Goal: Transaction & Acquisition: Obtain resource

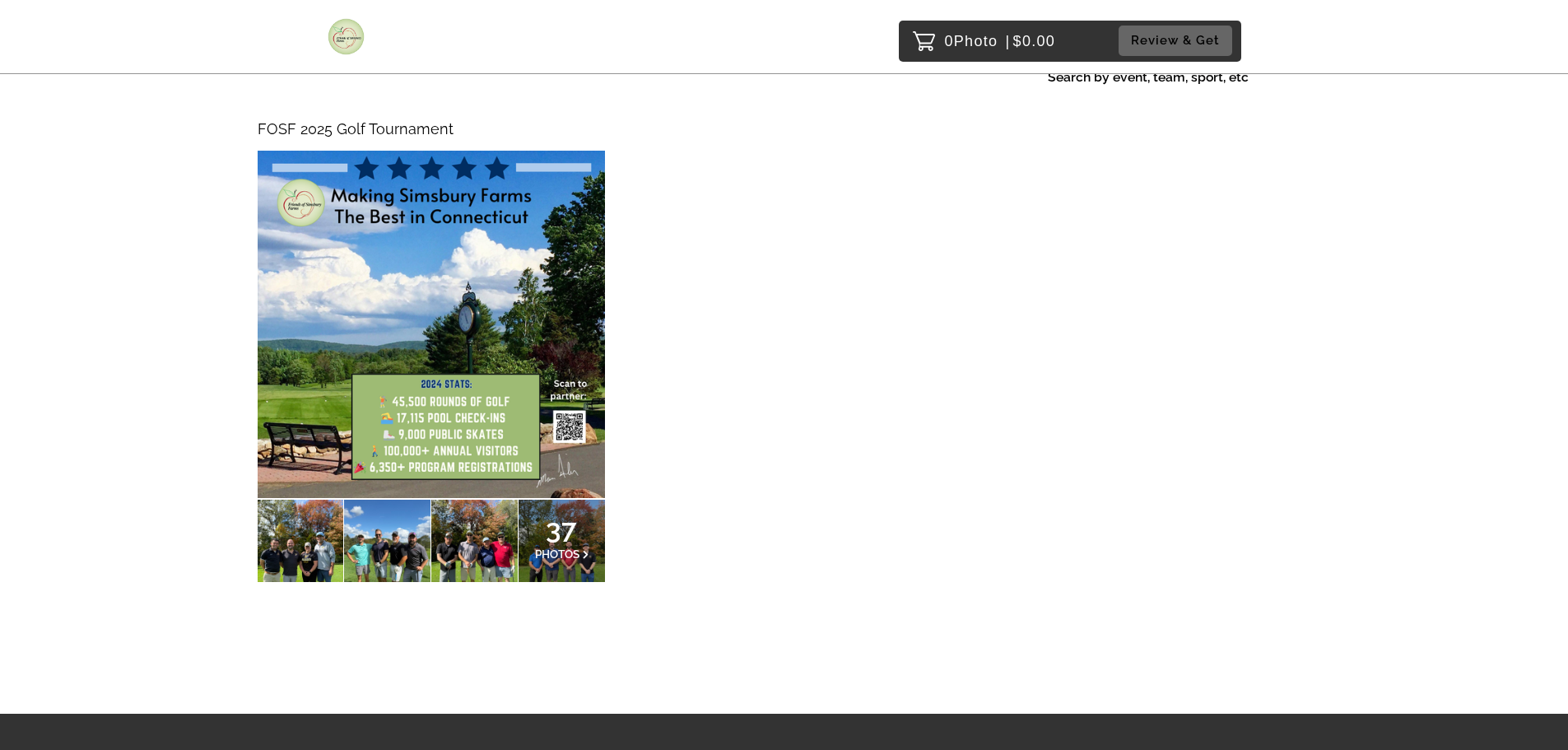
scroll to position [245, 0]
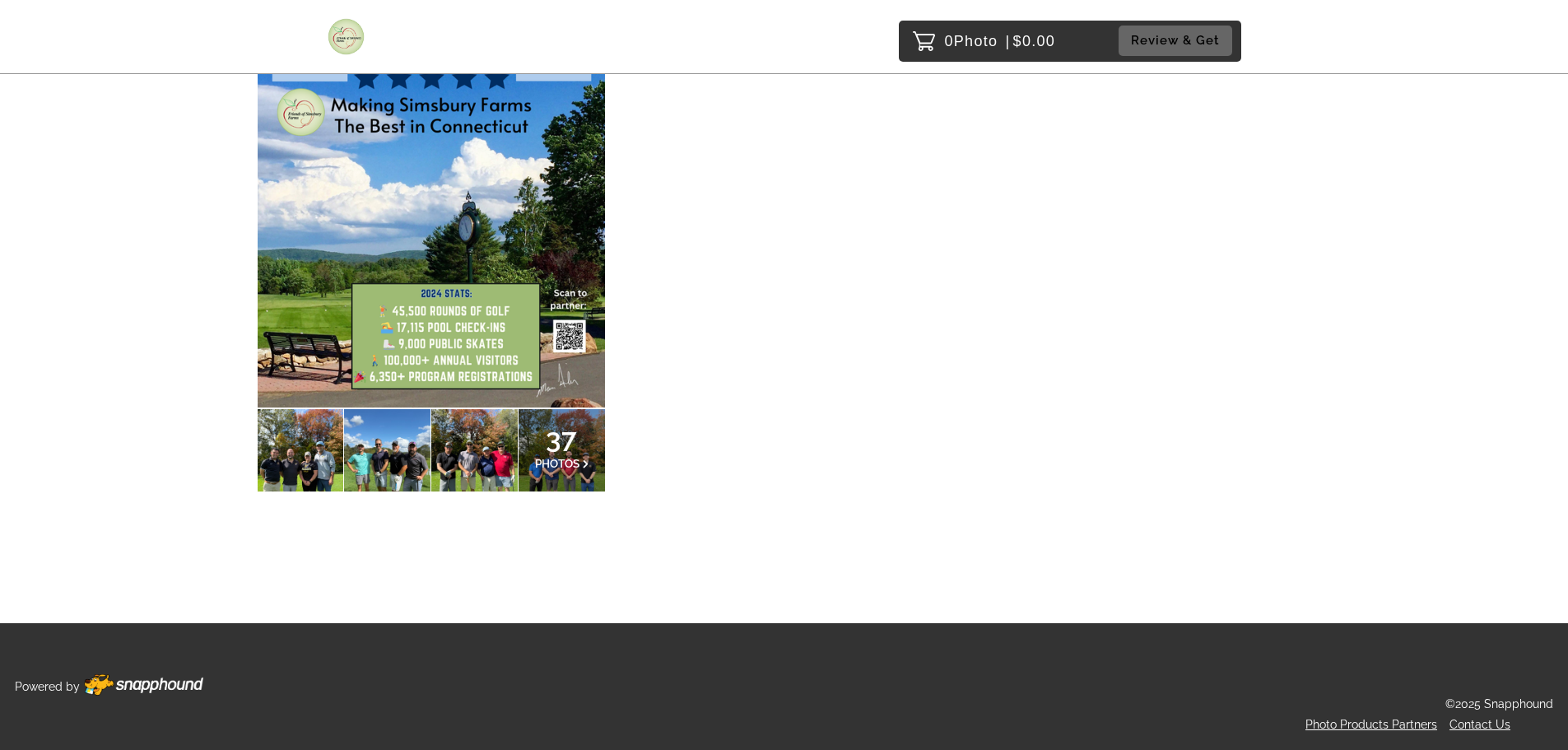
click at [576, 465] on span "PHOTOS" at bounding box center [557, 463] width 44 height 13
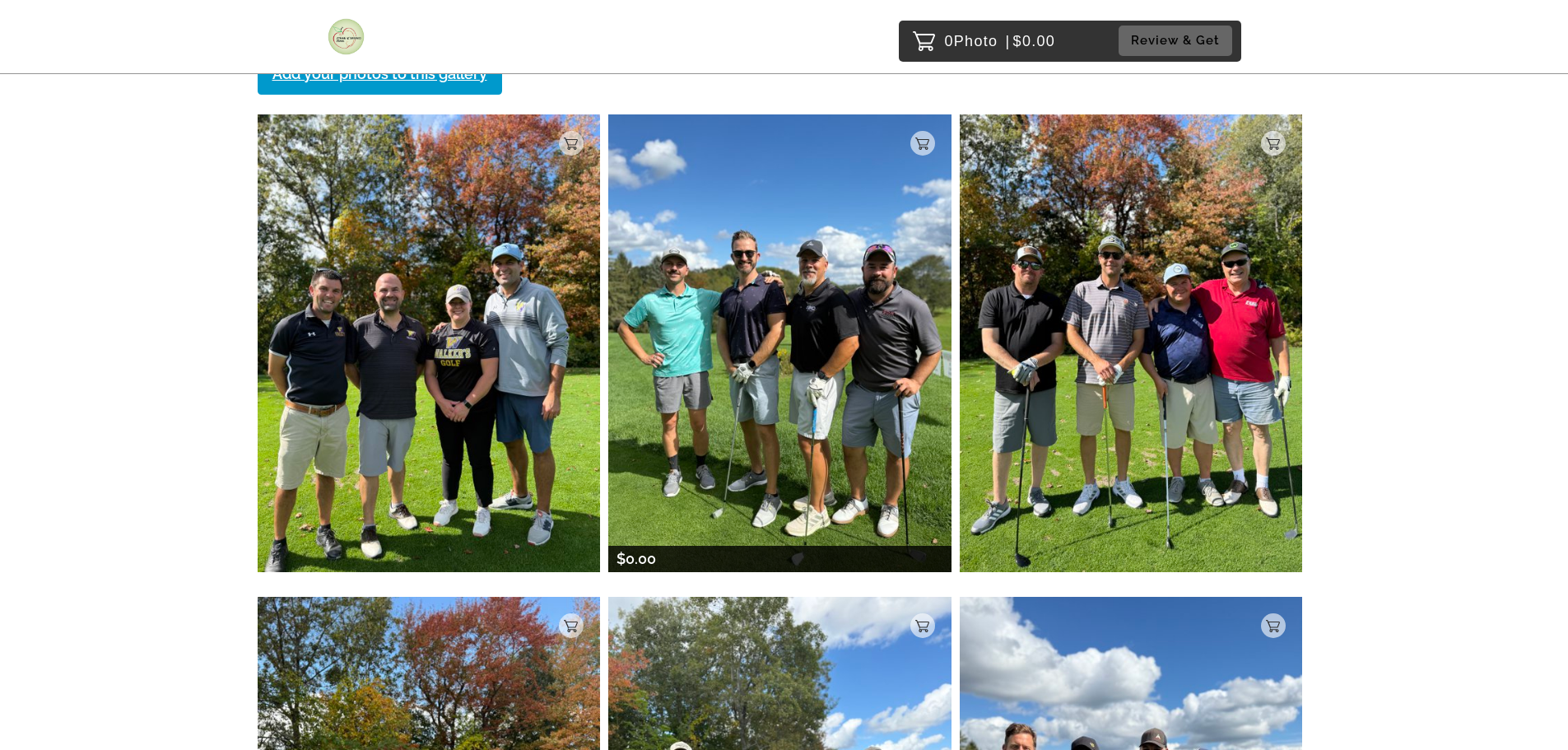
scroll to position [247, 0]
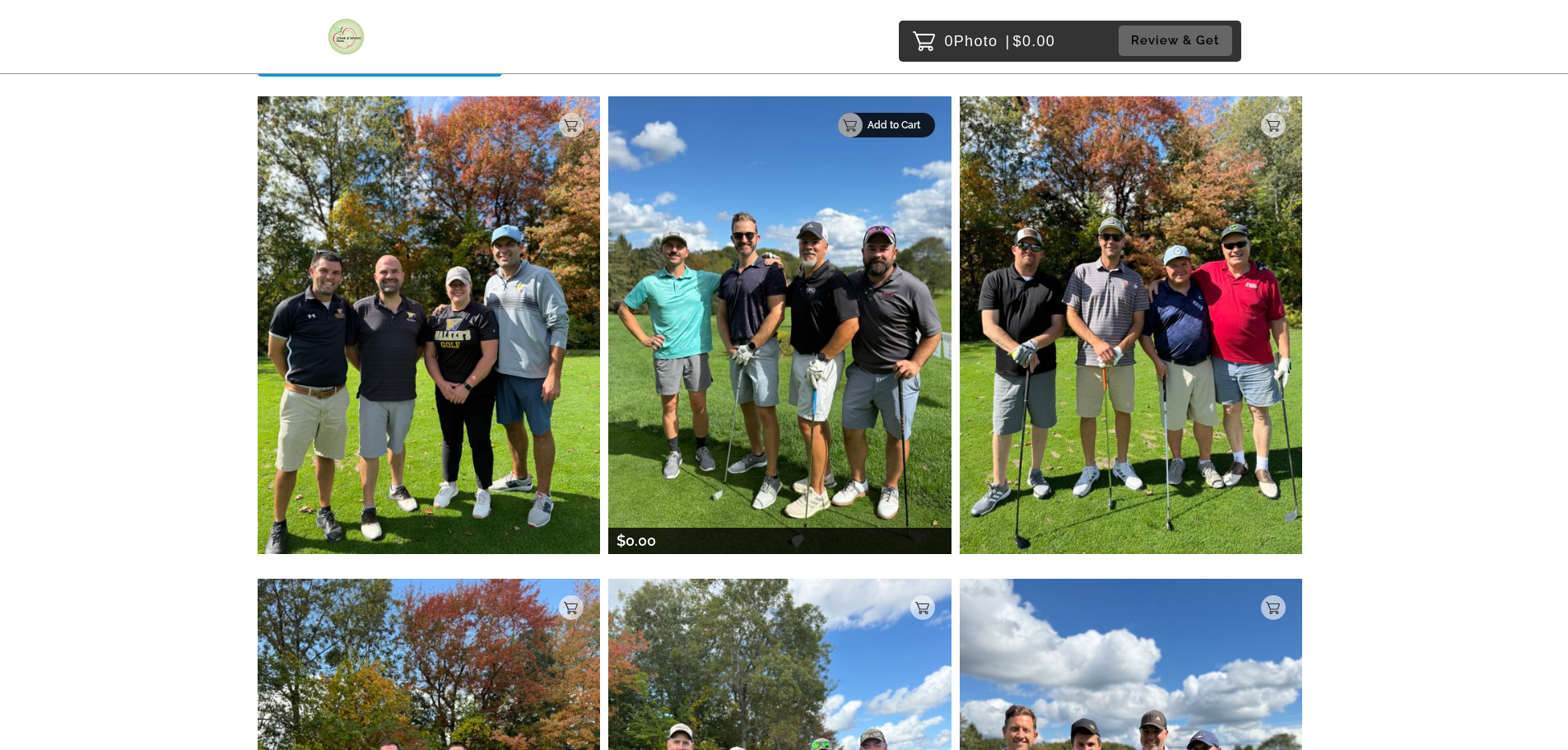
click at [921, 128] on p "Add to Cart" at bounding box center [896, 125] width 57 height 11
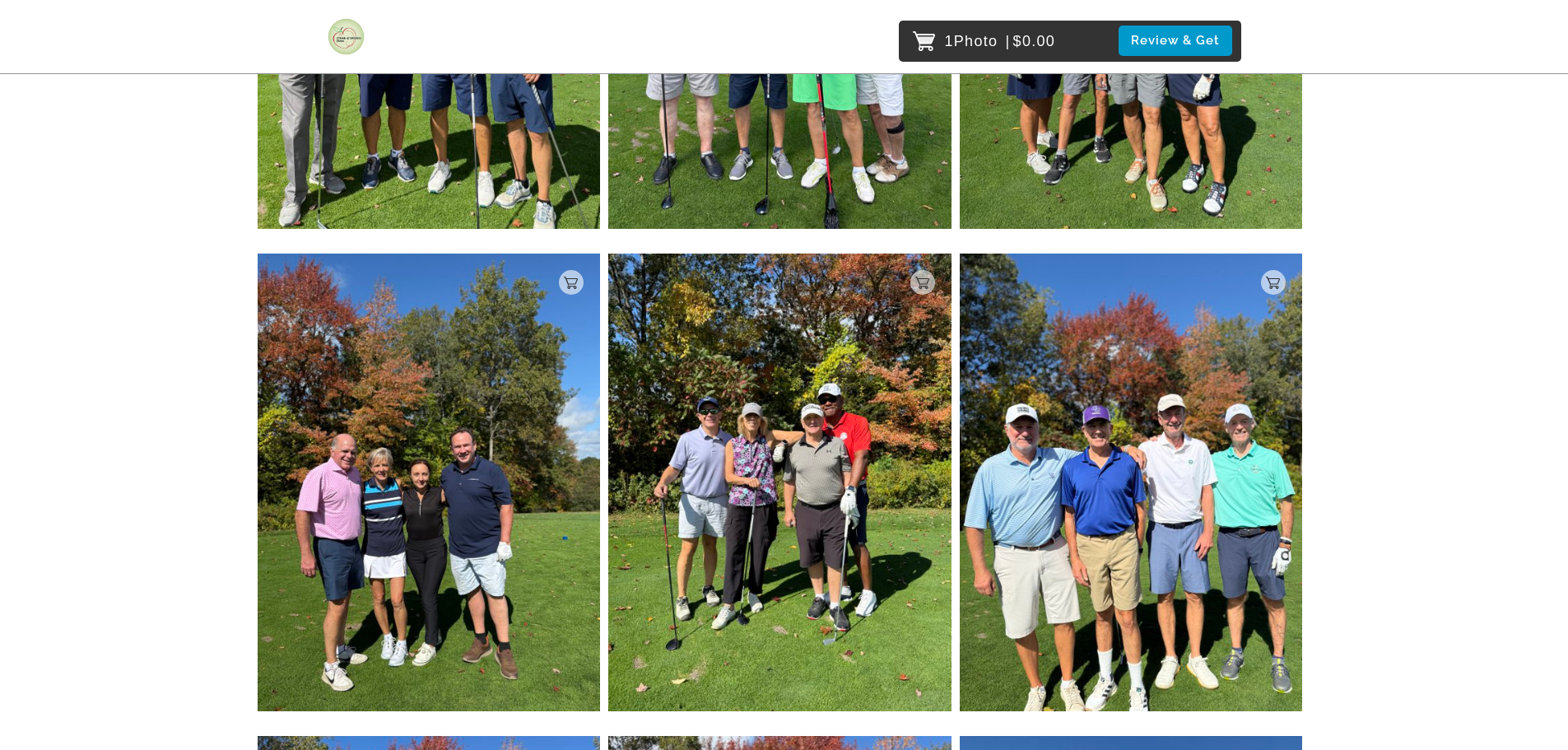
scroll to position [2532, 0]
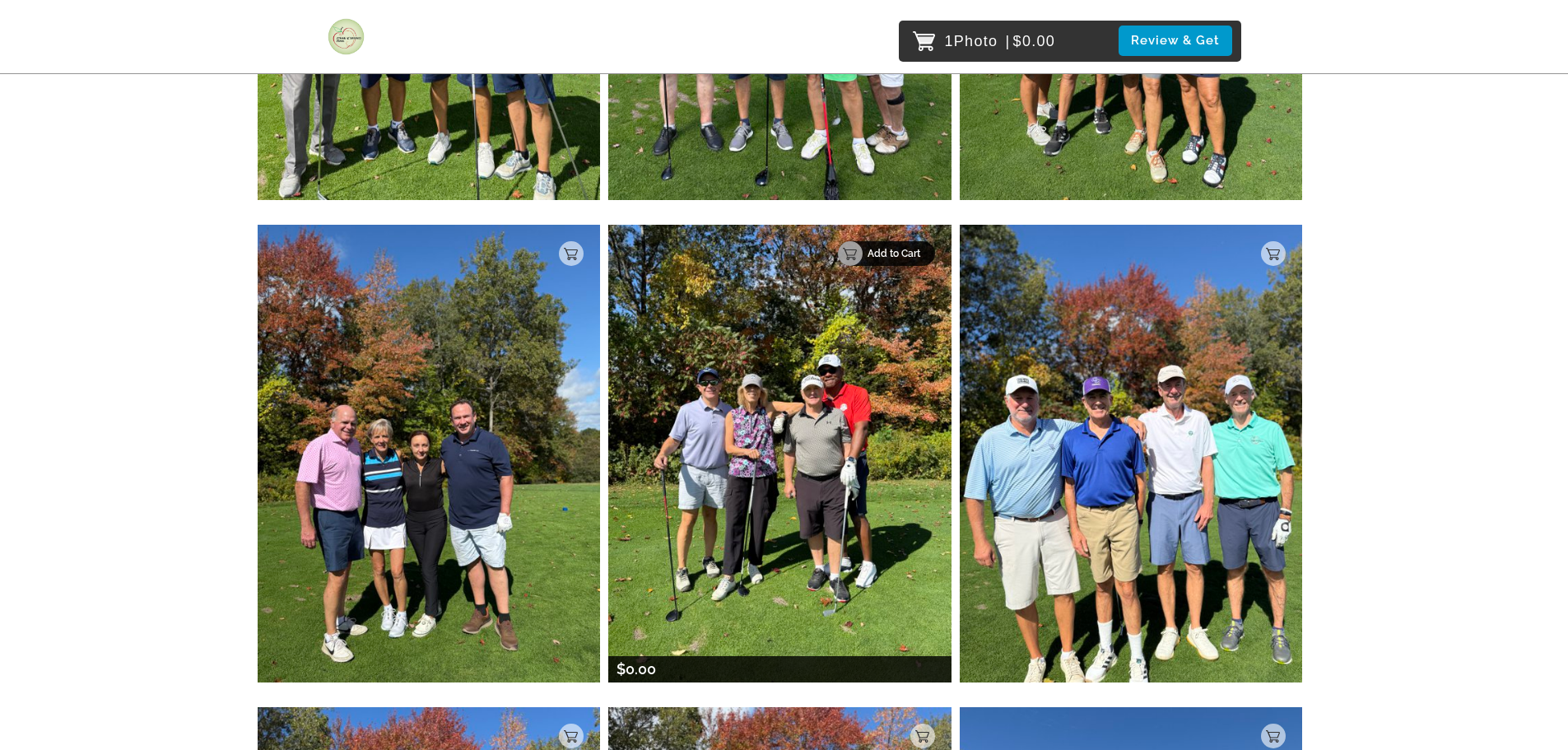
click at [920, 257] on p "Add to Cart" at bounding box center [896, 253] width 57 height 11
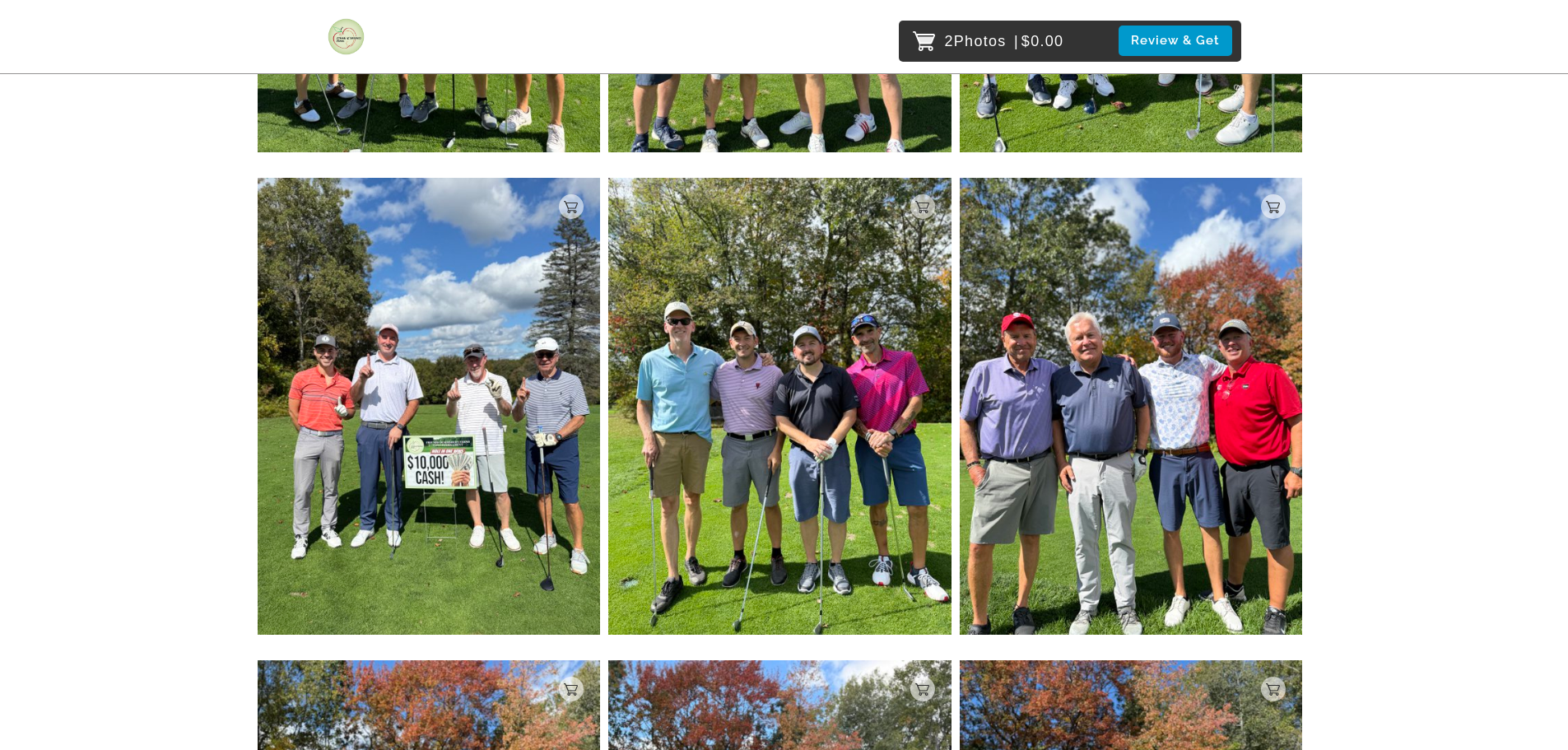
scroll to position [1379, 0]
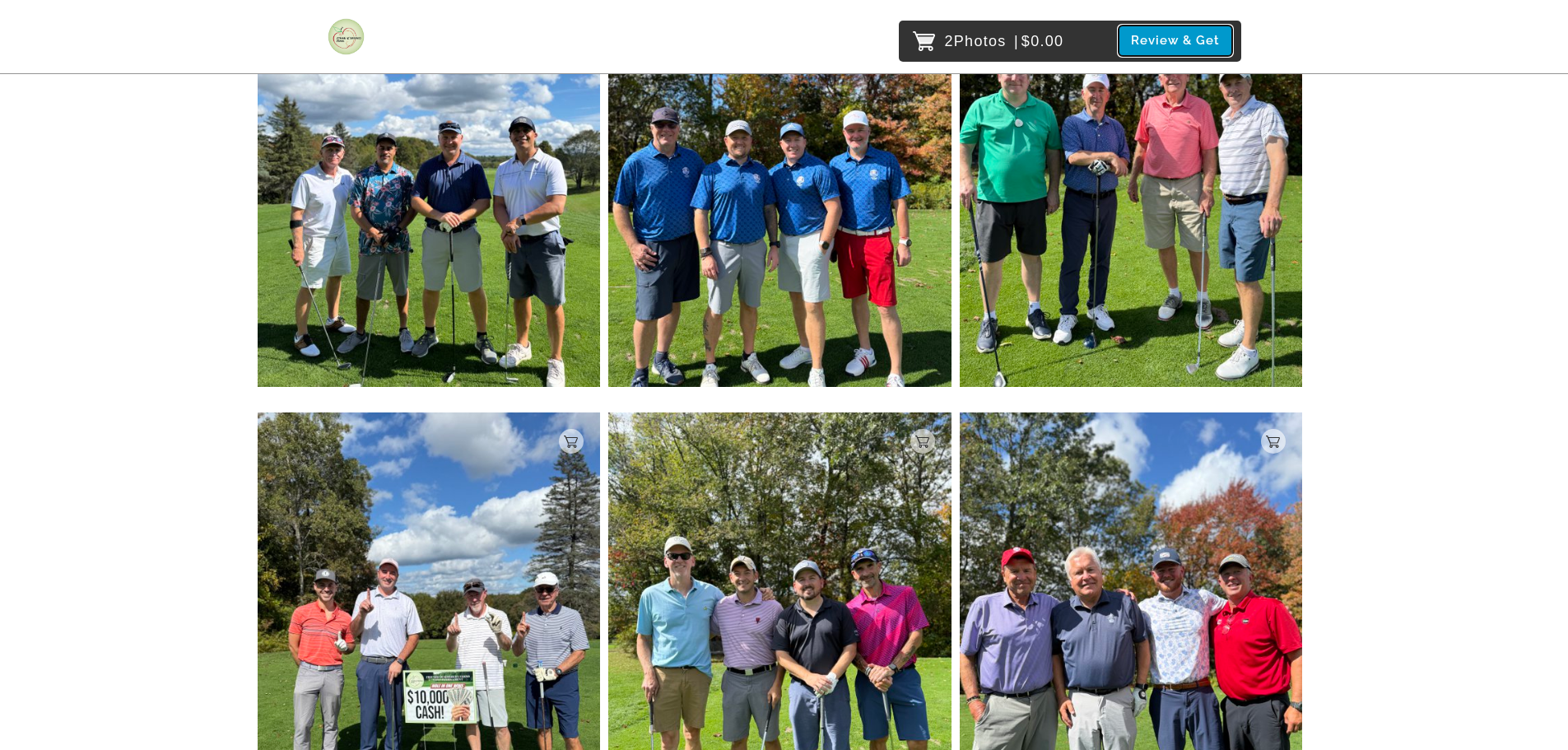
click at [1179, 38] on button "Review & Get" at bounding box center [1175, 40] width 113 height 30
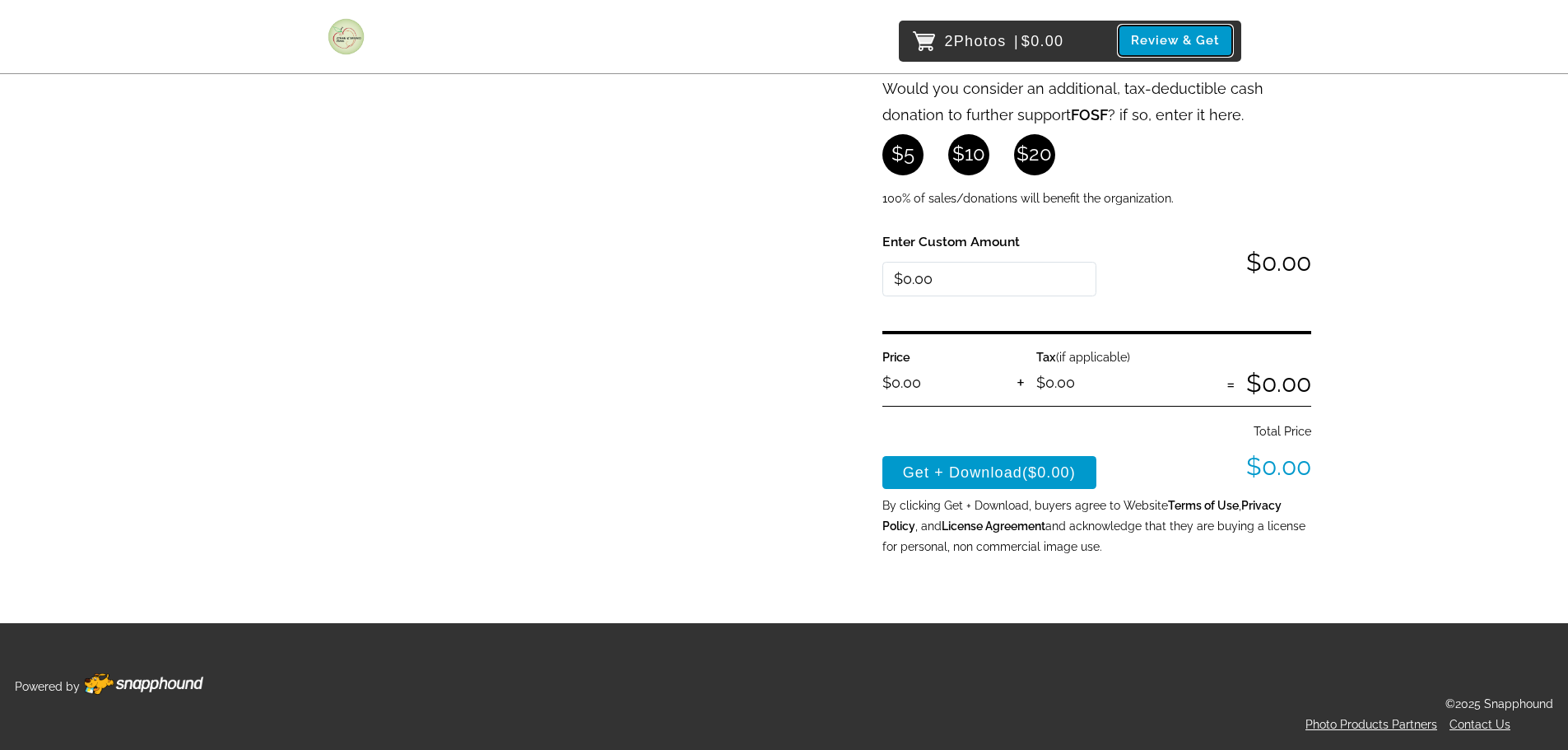
scroll to position [426, 0]
click at [971, 467] on button "Get + Download ($0.00)" at bounding box center [990, 472] width 215 height 33
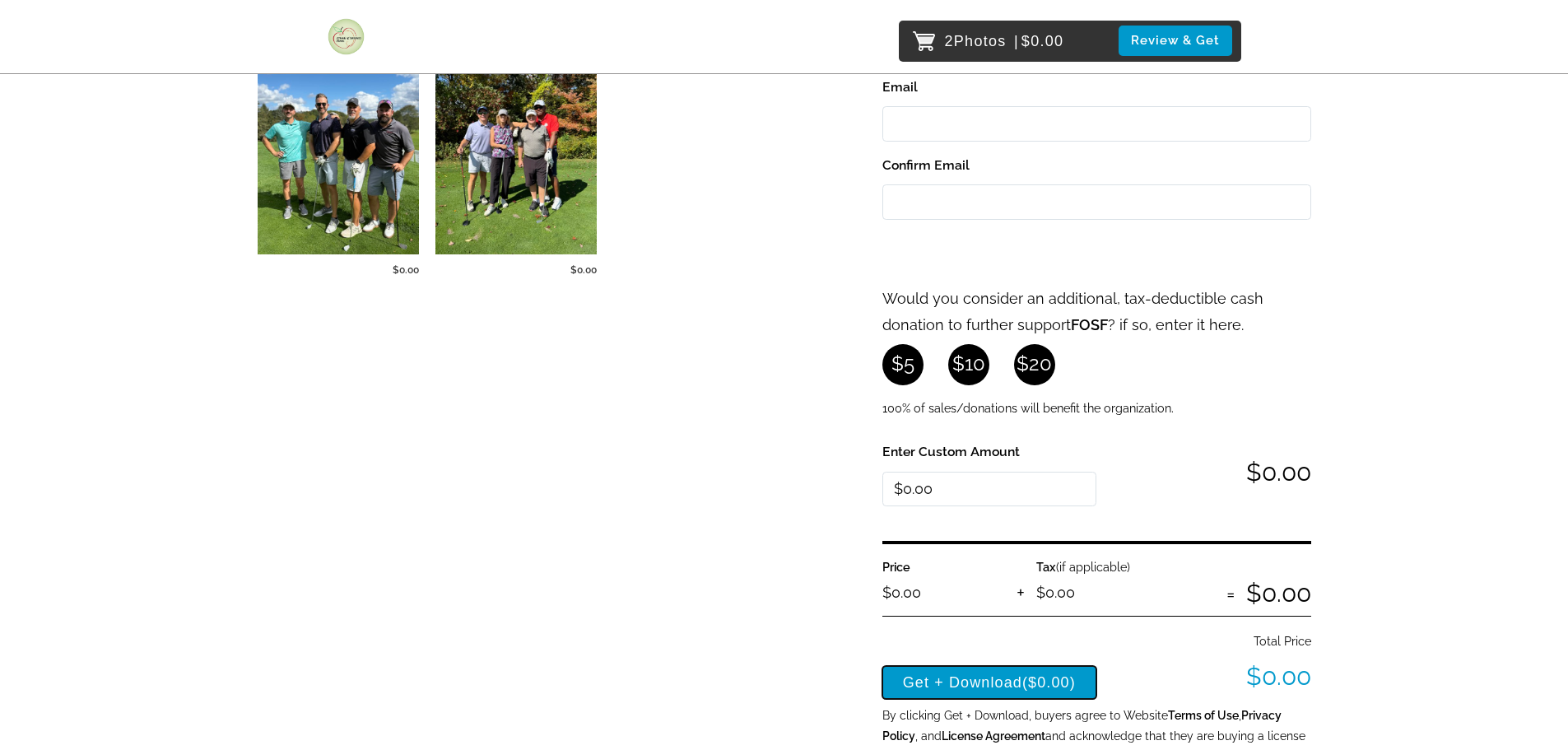
scroll to position [0, 0]
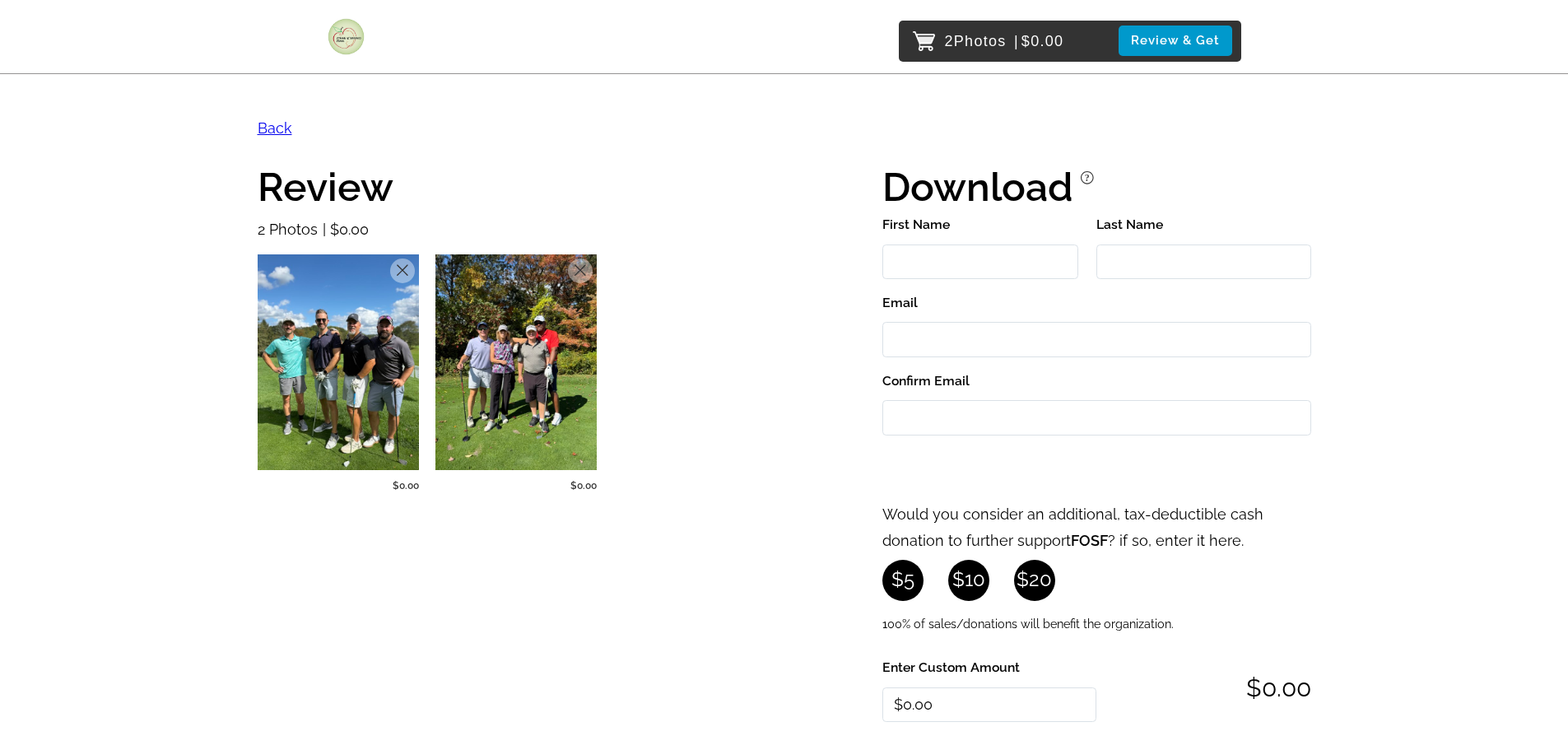
click at [910, 251] on input "First Name" at bounding box center [980, 262] width 196 height 36
type input "Tom"
type input "Tyburski"
type input "ttyburski@simsbury-ct.gov"
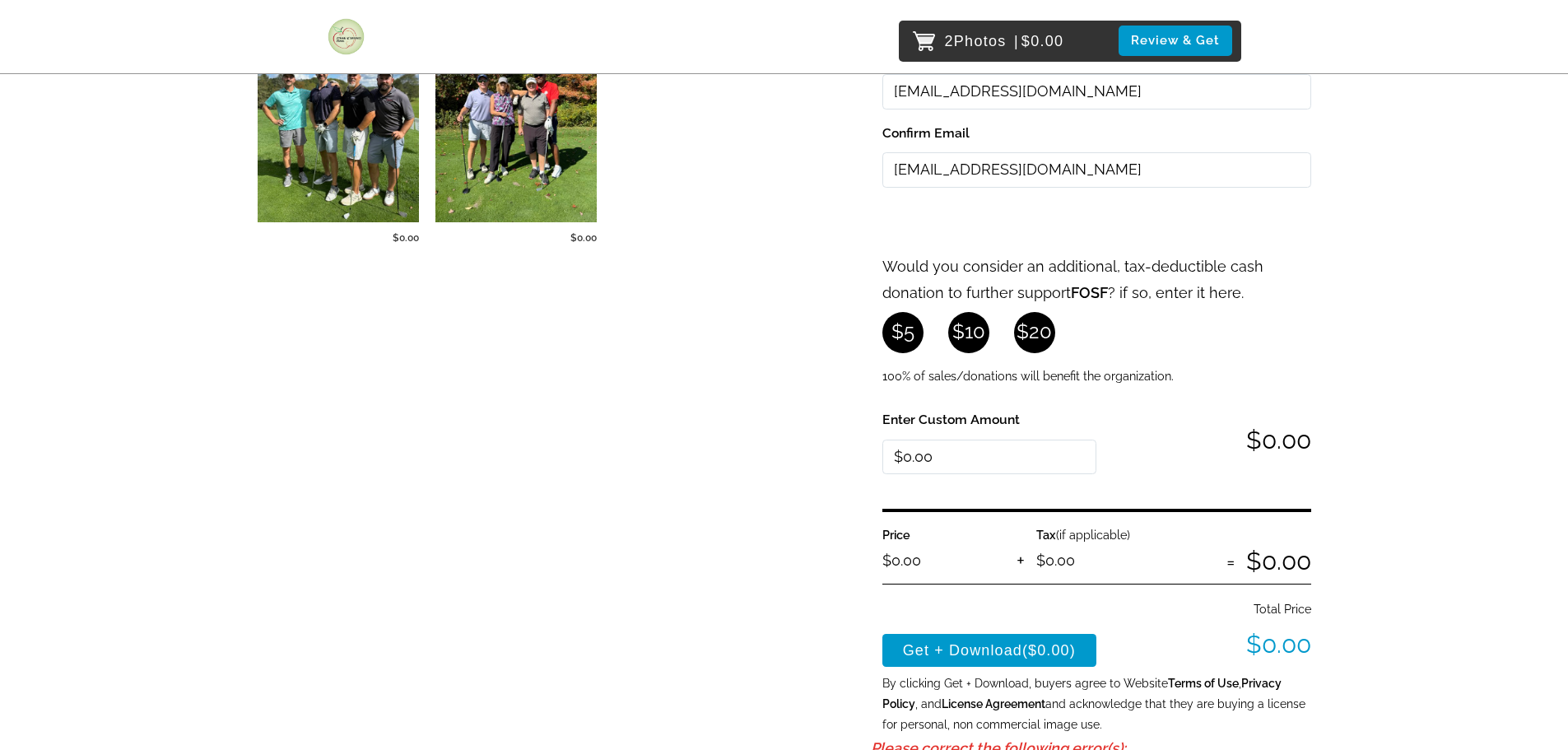
scroll to position [494, 0]
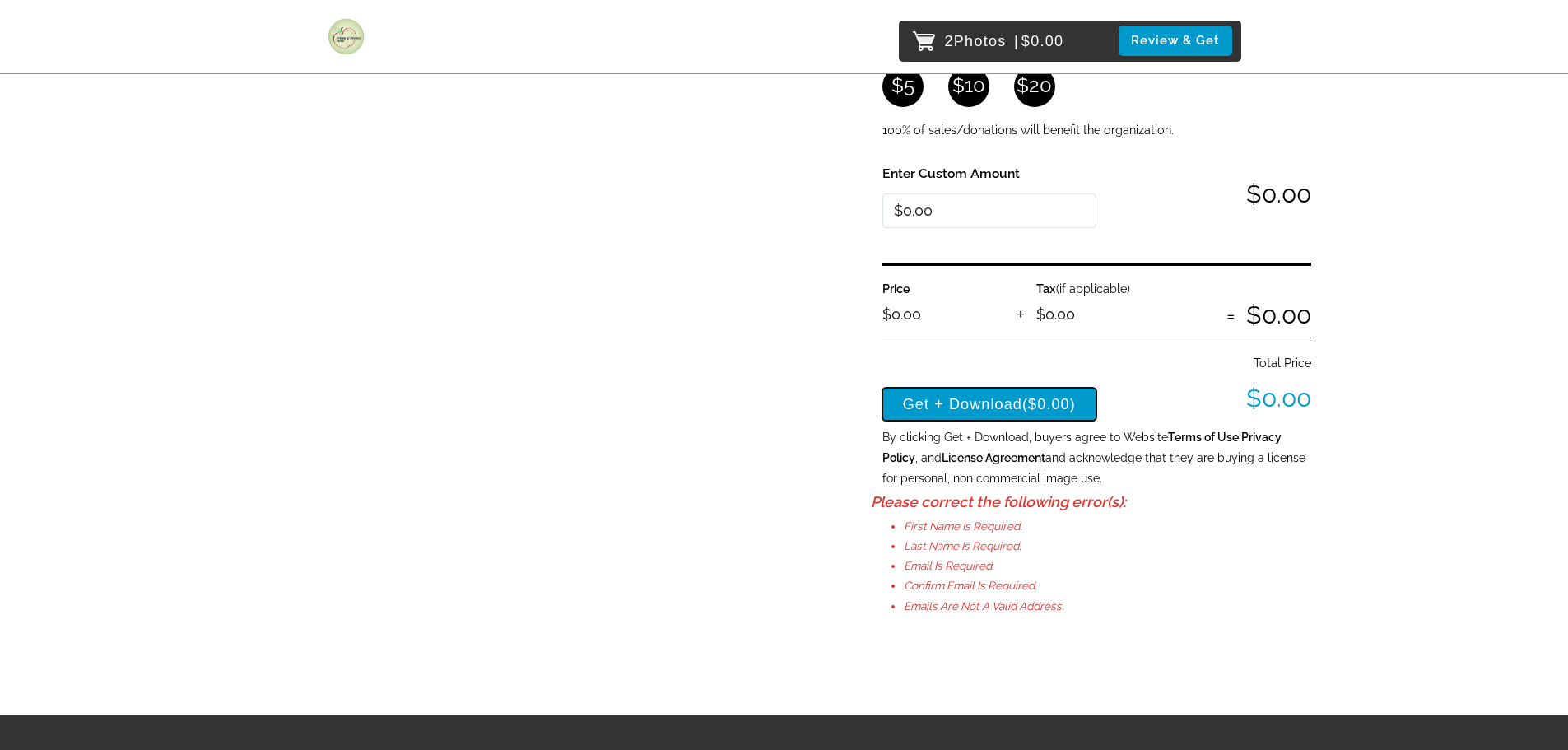
click at [980, 406] on button "Get + Download ($0.00)" at bounding box center [990, 404] width 215 height 33
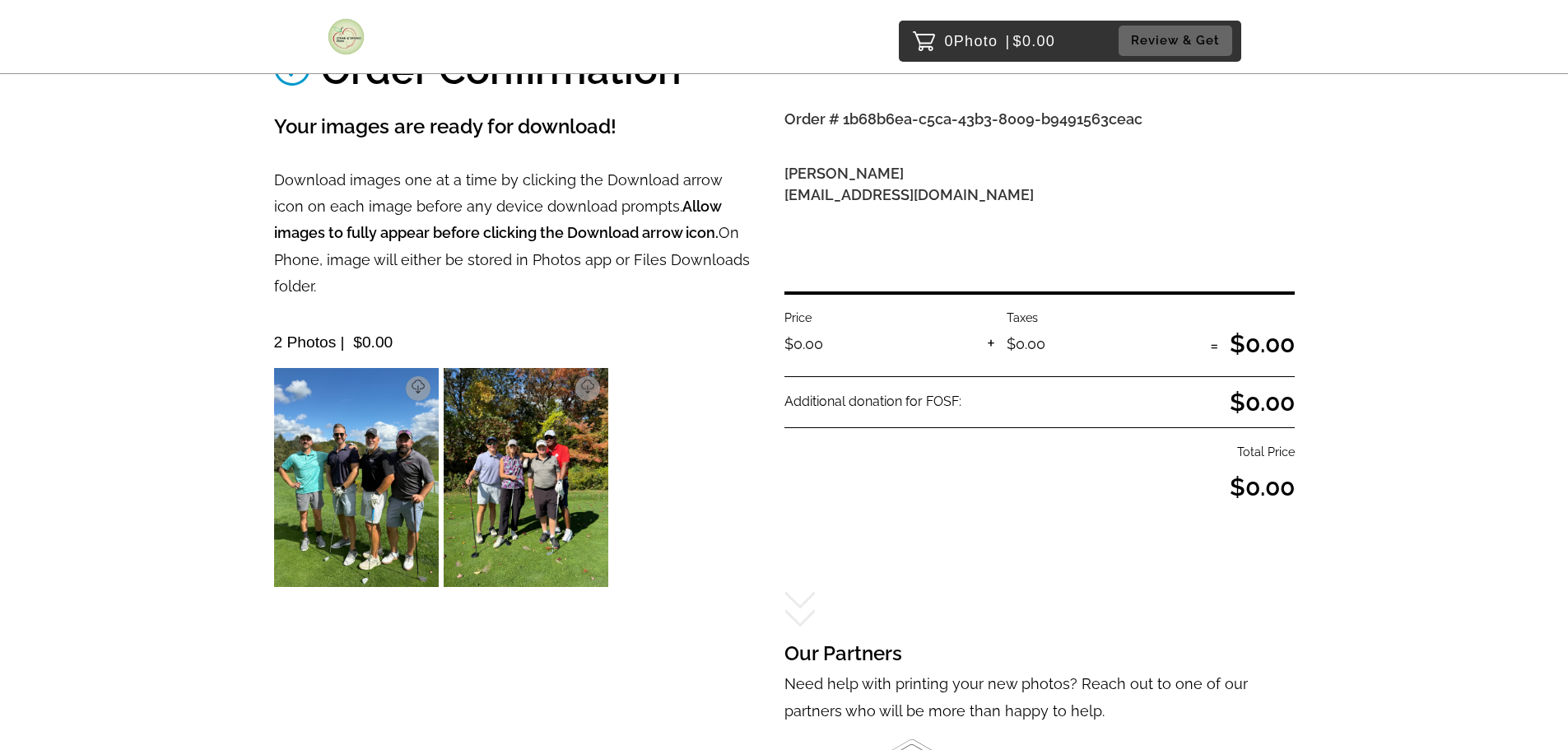
scroll to position [41, 0]
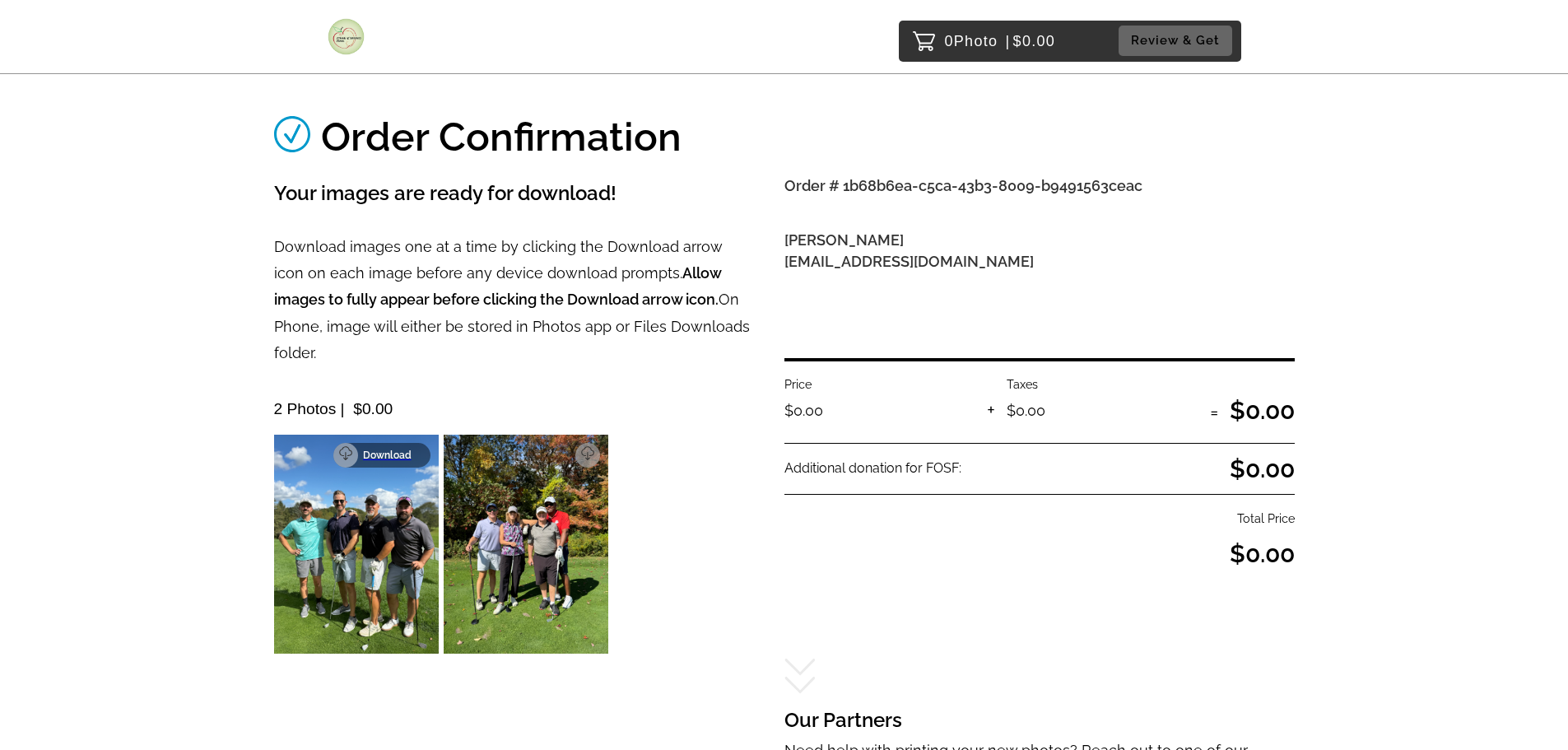
click at [413, 450] on p "Download" at bounding box center [391, 456] width 57 height 11
